Goal: Task Accomplishment & Management: Manage account settings

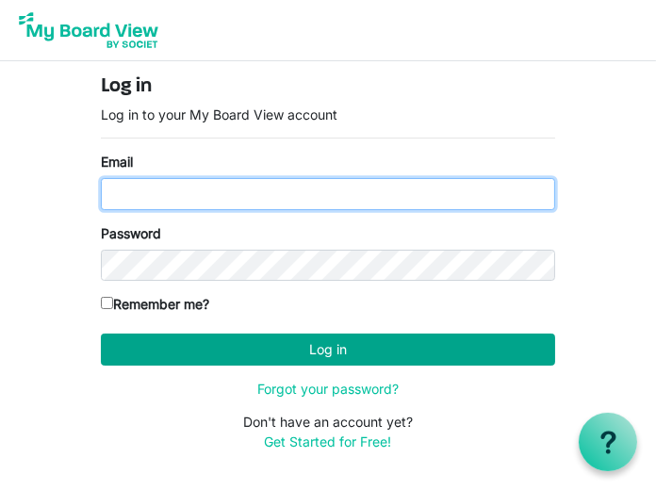
type input "[EMAIL_ADDRESS][DOMAIN_NAME]"
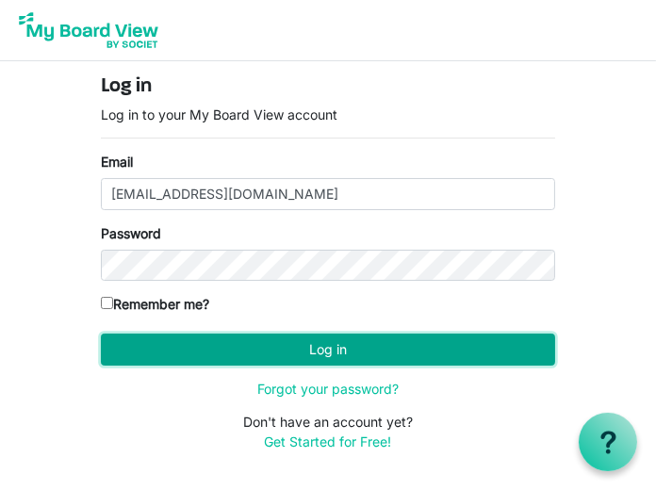
click at [372, 351] on button "Log in" at bounding box center [328, 350] width 454 height 32
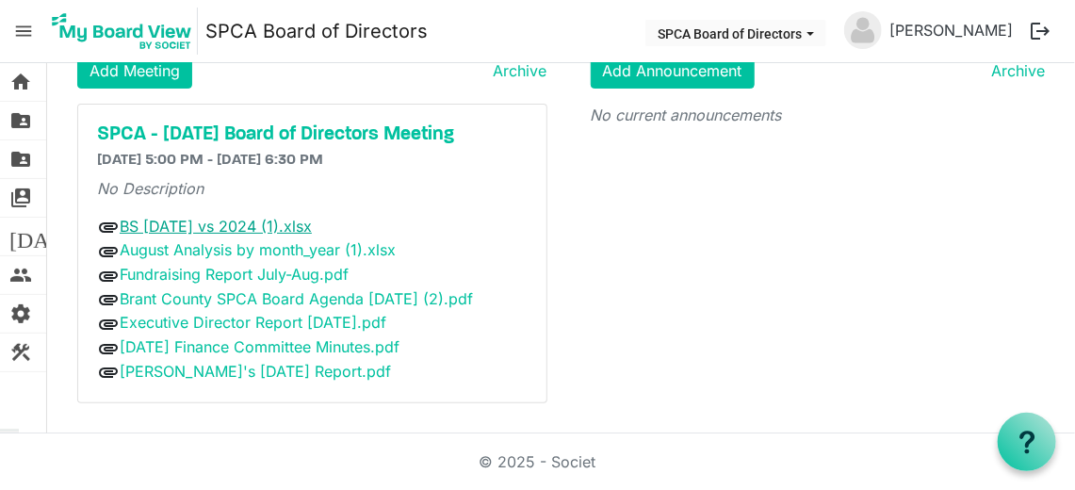
scroll to position [86, 0]
